Goal: Find specific page/section: Find specific page/section

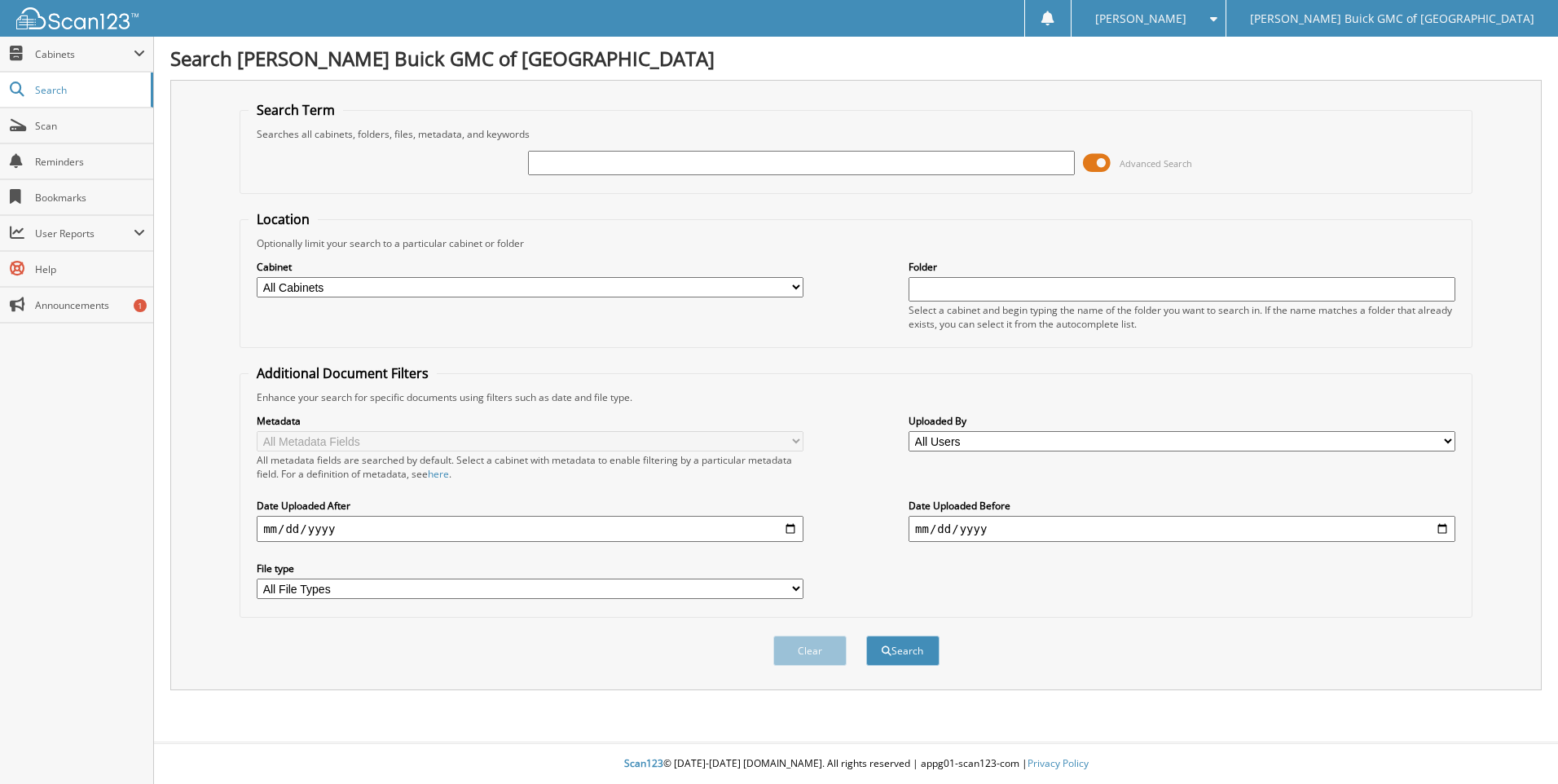
click at [826, 156] on input "text" at bounding box center [801, 163] width 547 height 25
type input "6100518"
click at [867, 636] on button "Search" at bounding box center [903, 651] width 74 height 30
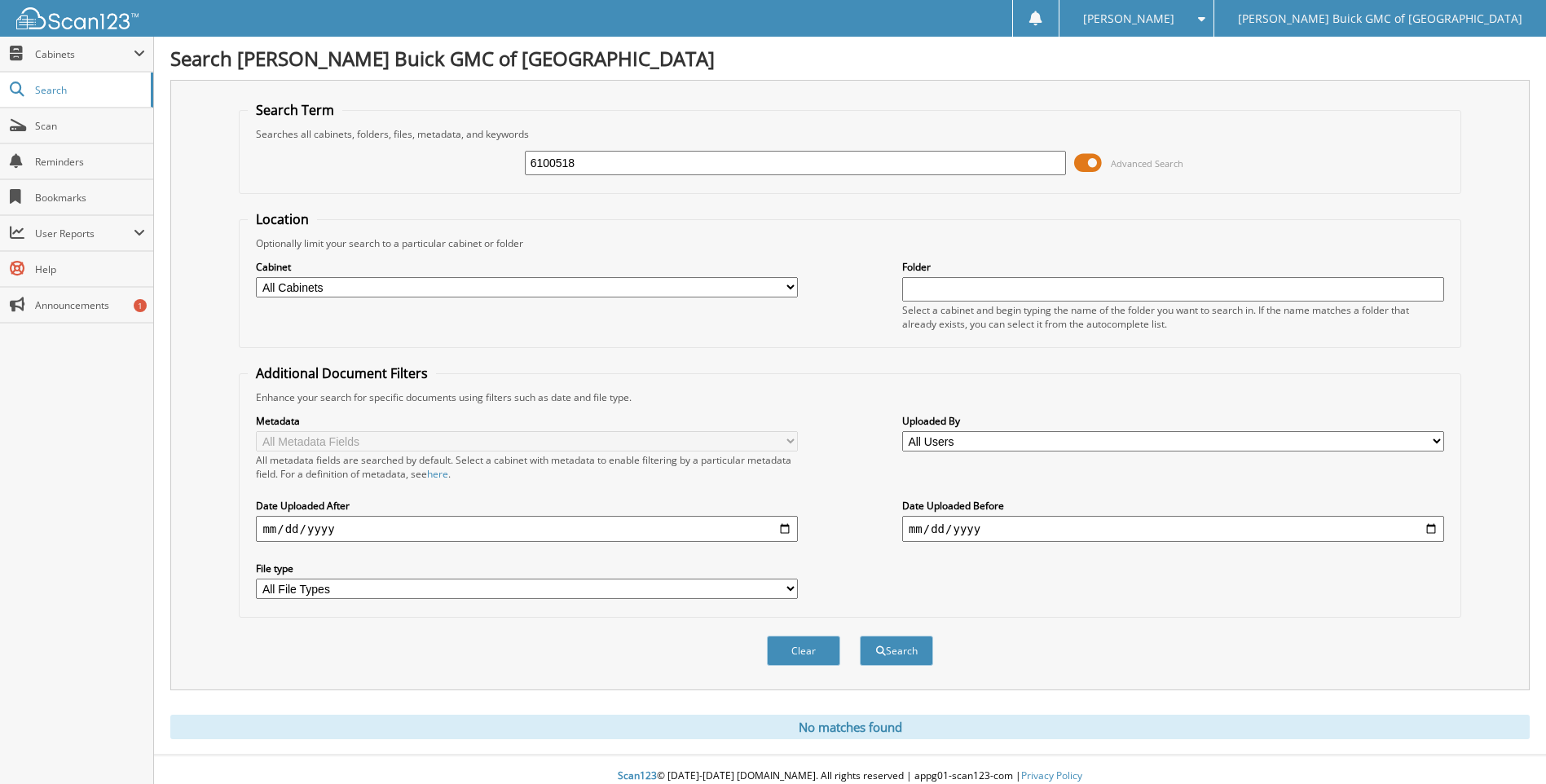
click at [609, 149] on div "6100518" at bounding box center [796, 163] width 542 height 27
drag, startPoint x: 607, startPoint y: 150, endPoint x: 594, endPoint y: 162, distance: 17.7
click at [606, 152] on input "6100518" at bounding box center [796, 163] width 542 height 25
drag, startPoint x: 593, startPoint y: 162, endPoint x: 409, endPoint y: 157, distance: 184.1
click at [409, 157] on div "6100518 Advanced Search" at bounding box center [850, 163] width 1203 height 44
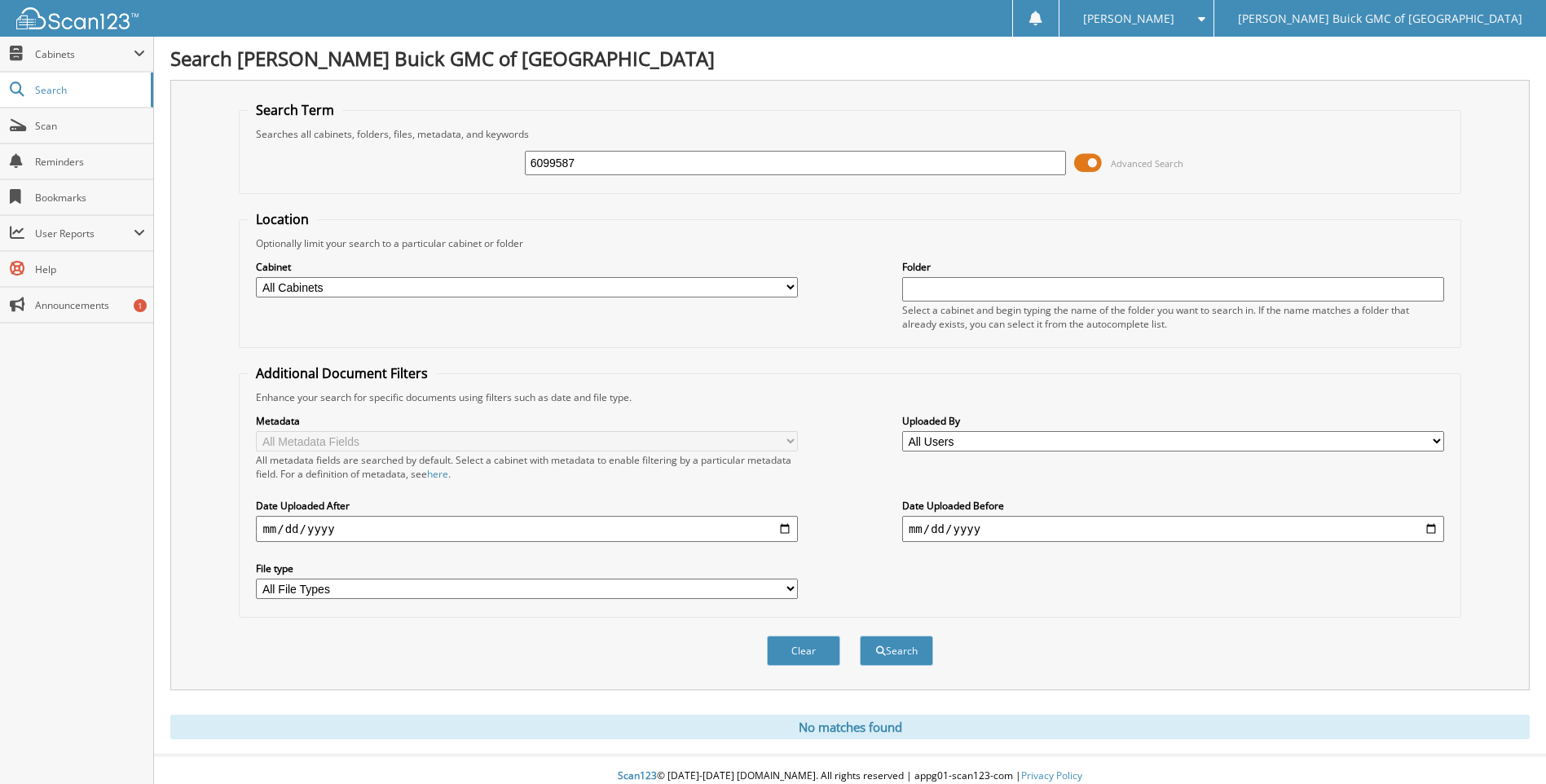
type input "6099587"
click at [860, 636] on button "Search" at bounding box center [897, 651] width 74 height 30
